Goal: Task Accomplishment & Management: Manage account settings

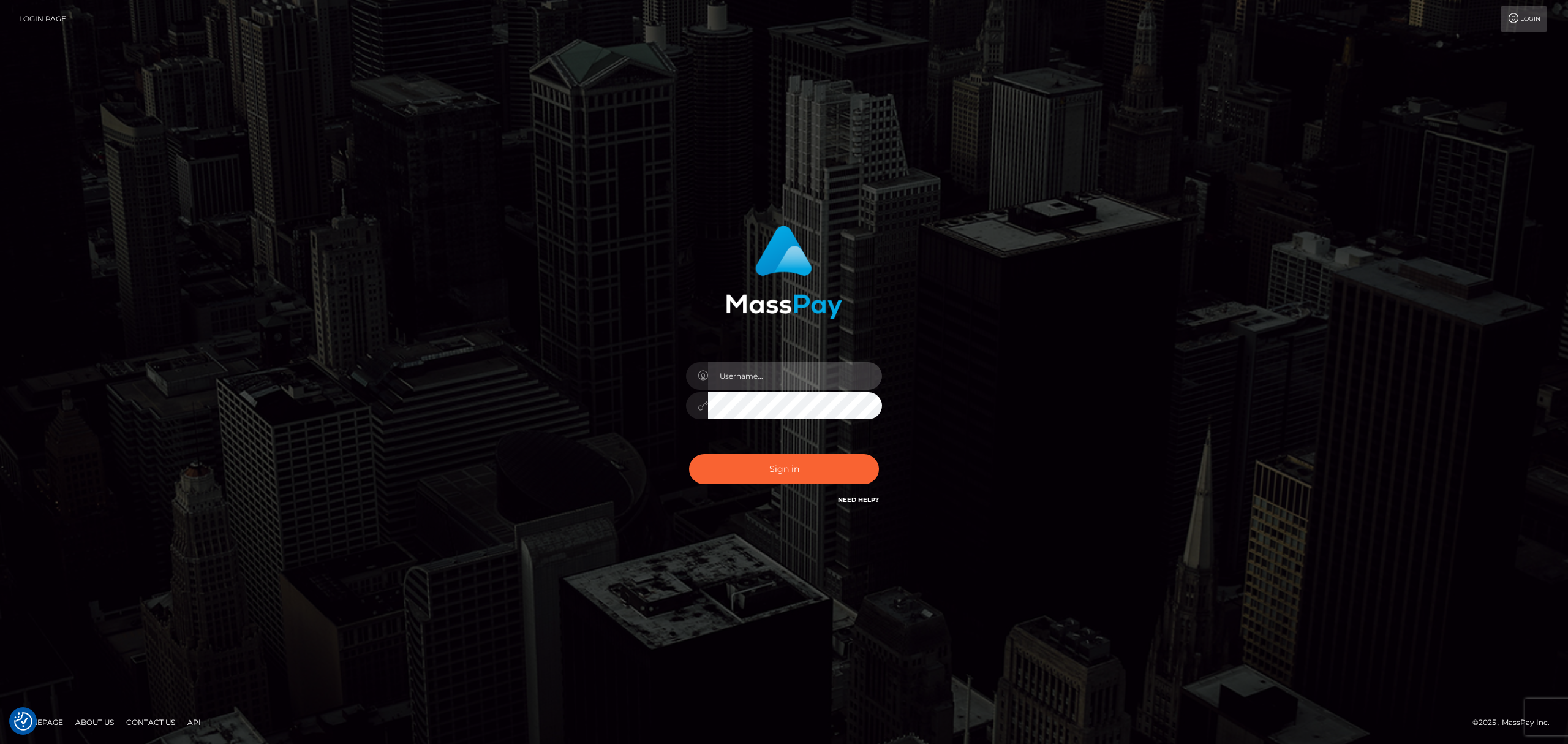
click at [750, 377] on input "text" at bounding box center [795, 375] width 174 height 28
type input "Eric"
click at [808, 469] on button "Sign in" at bounding box center [784, 469] width 190 height 30
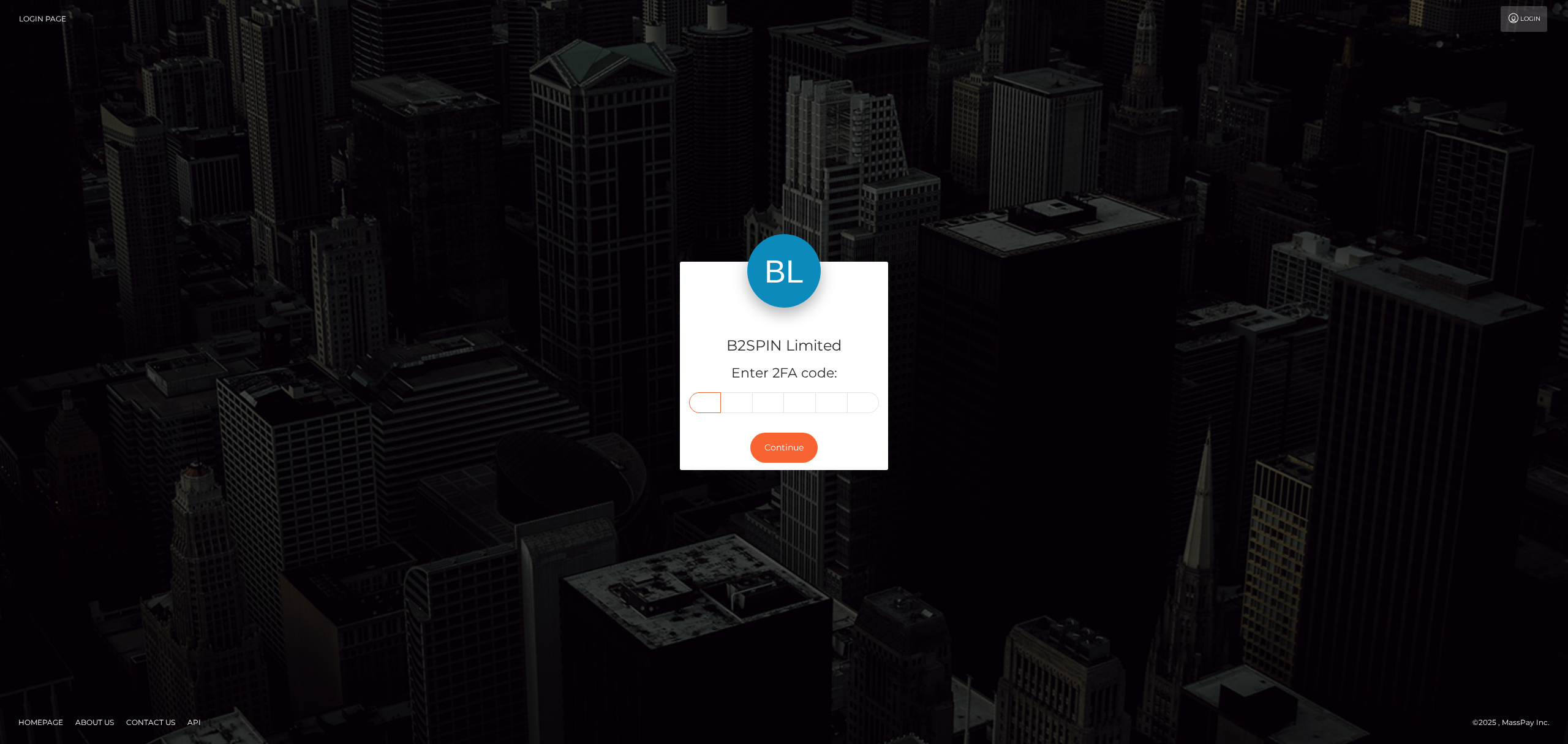
click at [694, 403] on input "text" at bounding box center [705, 402] width 32 height 21
paste input "0"
type input "0"
type input "7"
type input "2"
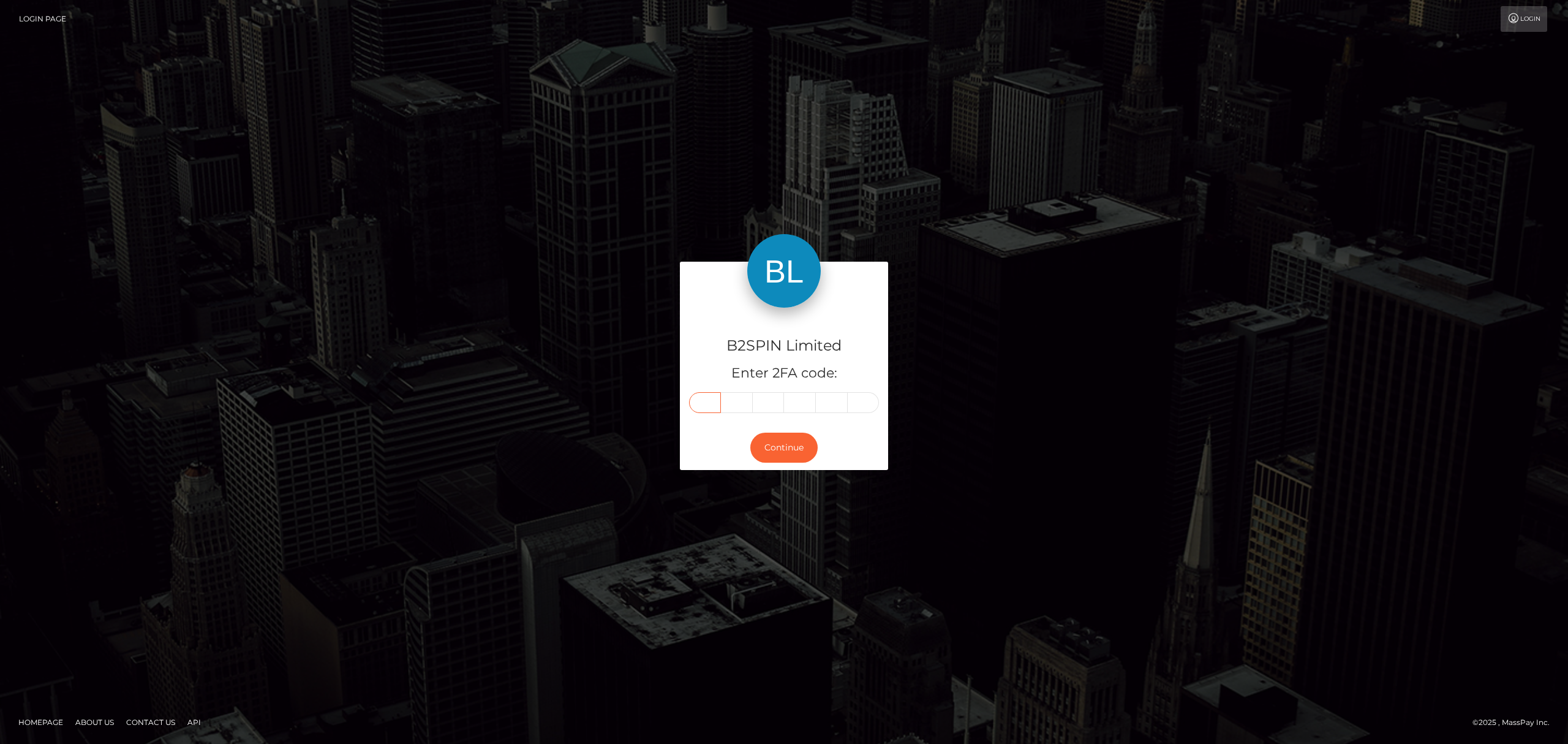
type input "5"
type input "8"
type input "6"
click at [776, 441] on button "Continue" at bounding box center [784, 447] width 67 height 30
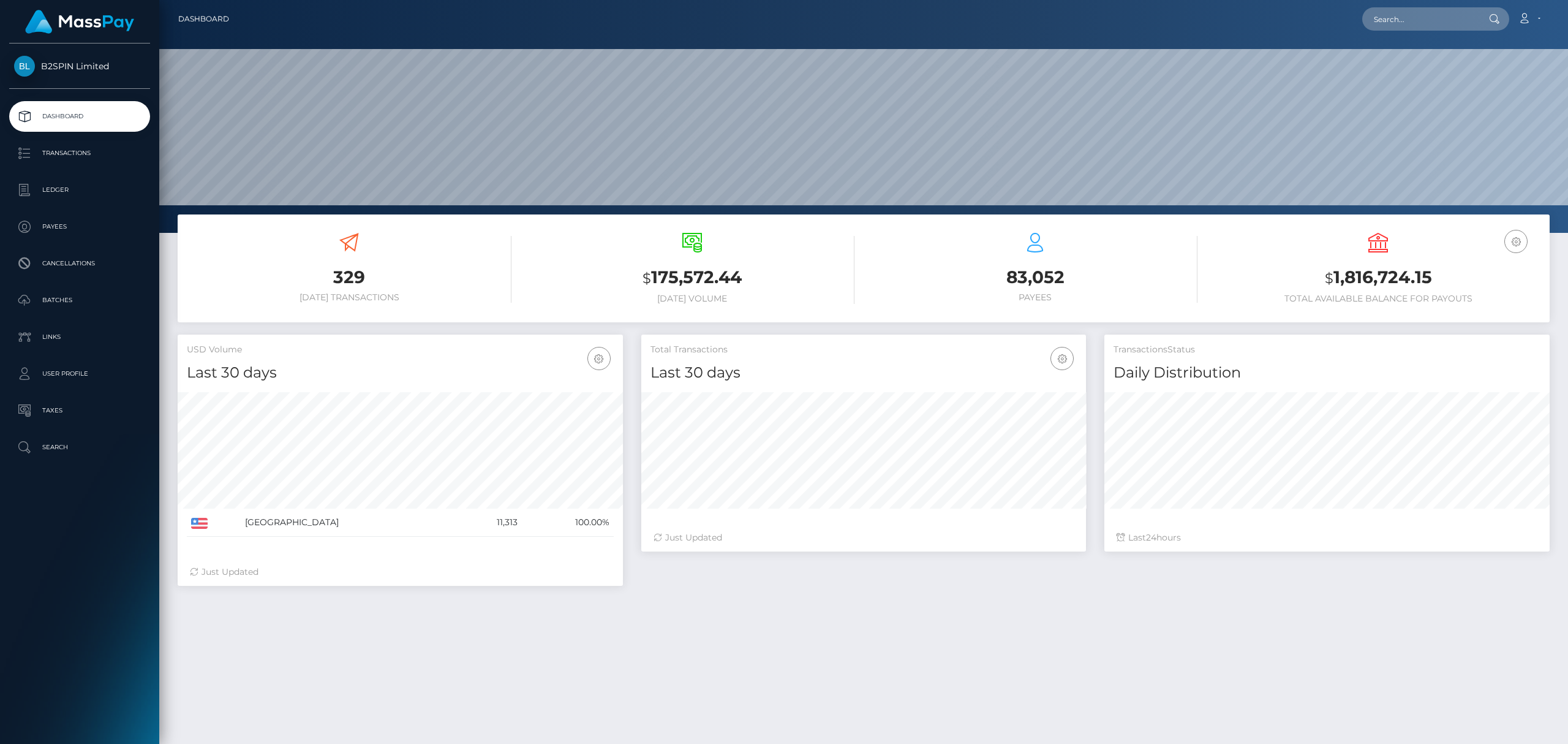
scroll to position [217, 445]
drag, startPoint x: 1394, startPoint y: 283, endPoint x: 1328, endPoint y: 285, distance: 66.0
click at [1328, 285] on h3 "$ 1,816,724.15" at bounding box center [1378, 278] width 324 height 25
click at [1329, 282] on small "$" at bounding box center [1329, 278] width 9 height 17
drag, startPoint x: 1335, startPoint y: 277, endPoint x: 1449, endPoint y: 277, distance: 114.0
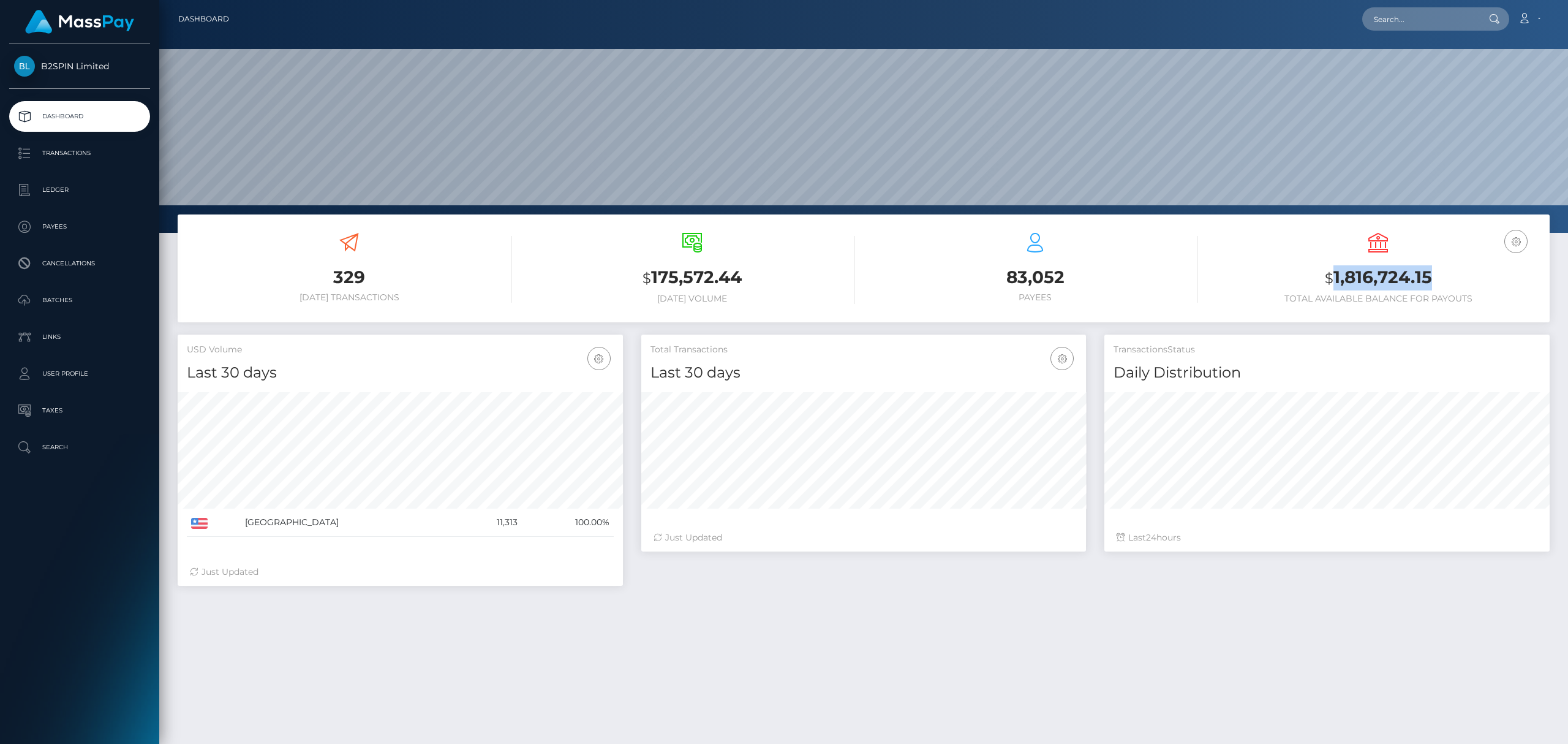
click at [1449, 277] on h3 "$ 1,816,724.15" at bounding box center [1378, 278] width 324 height 25
copy h3 "1,816,724.15"
